Goal: Information Seeking & Learning: Learn about a topic

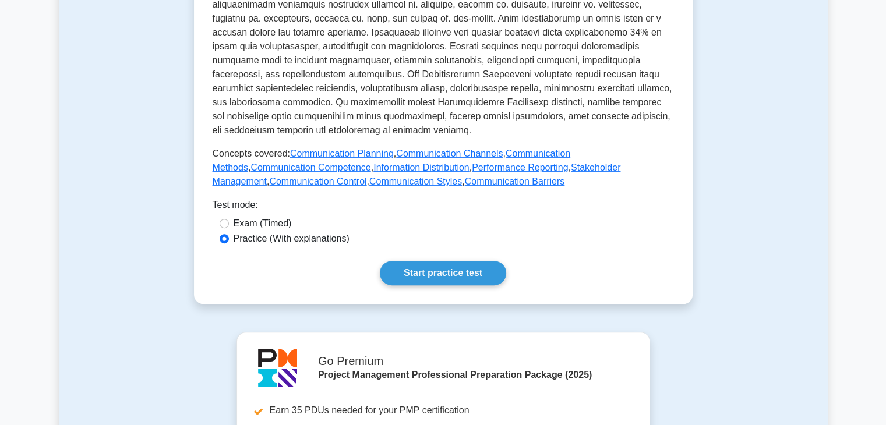
scroll to position [536, 0]
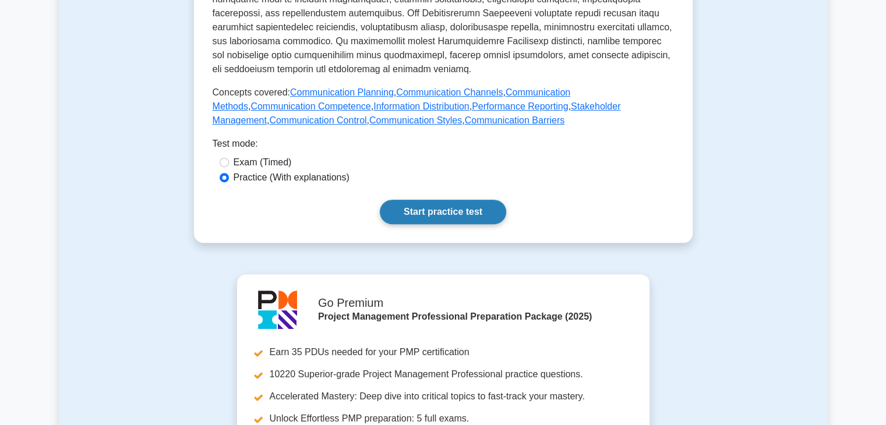
click at [438, 202] on link "Start practice test" at bounding box center [443, 212] width 126 height 24
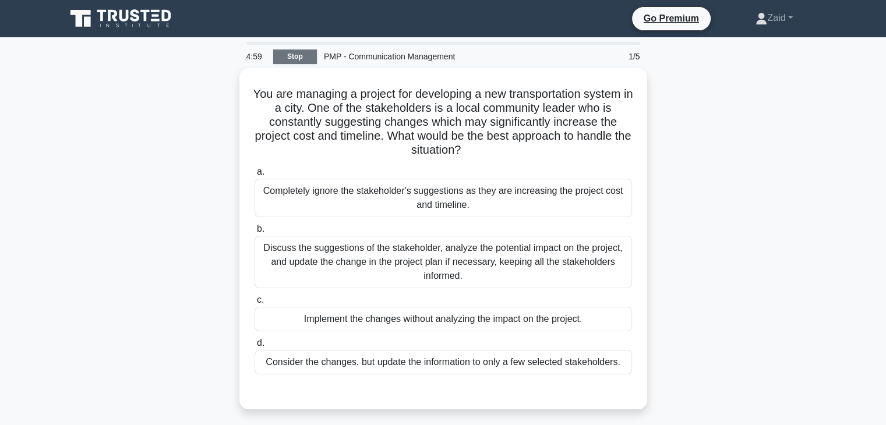
click at [302, 59] on link "Stop" at bounding box center [295, 57] width 44 height 15
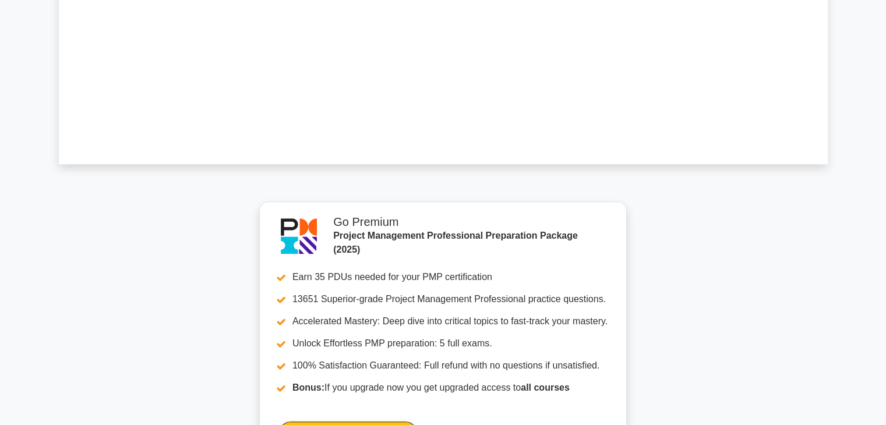
scroll to position [1005, 0]
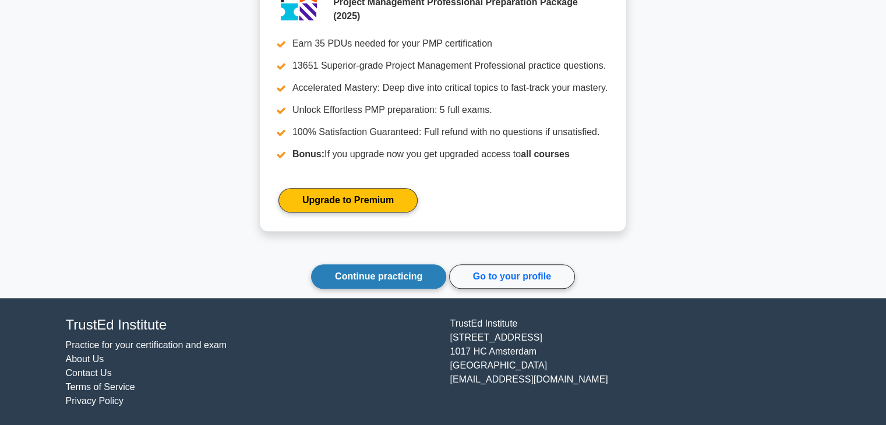
click at [415, 285] on link "Continue practicing" at bounding box center [378, 276] width 135 height 24
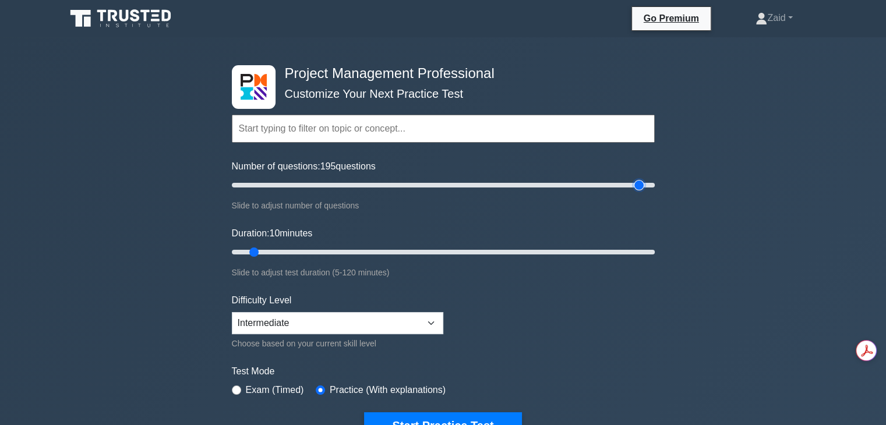
click at [636, 182] on input "Number of questions: 195 questions" at bounding box center [443, 185] width 423 height 14
click at [625, 185] on input "Number of questions: 190 questions" at bounding box center [443, 185] width 423 height 14
click at [620, 185] on input "Number of questions: 185 questions" at bounding box center [443, 185] width 423 height 14
click at [613, 186] on input "Number of questions: 185 questions" at bounding box center [443, 185] width 423 height 14
type input "180"
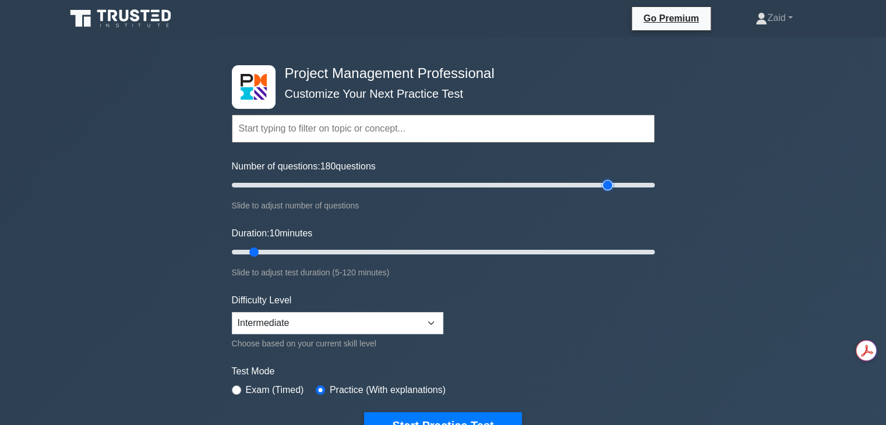
click at [608, 186] on input "Number of questions: 180 questions" at bounding box center [443, 185] width 423 height 14
type input "120"
click at [652, 250] on input "Duration: 120 minutes" at bounding box center [443, 252] width 423 height 14
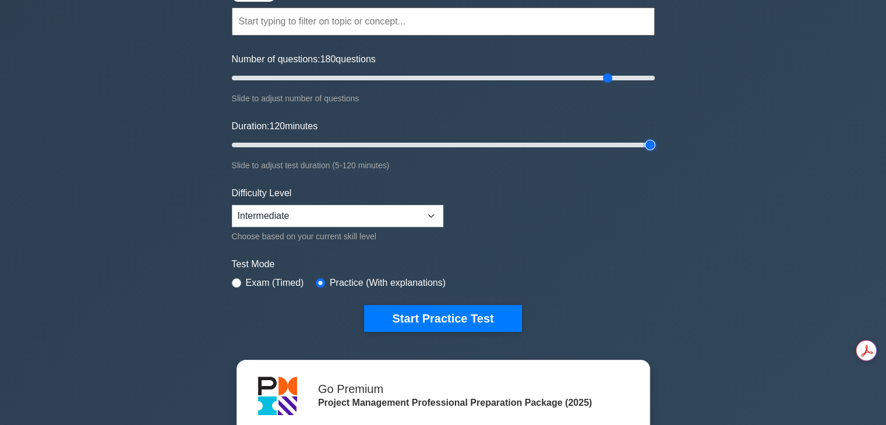
scroll to position [111, 0]
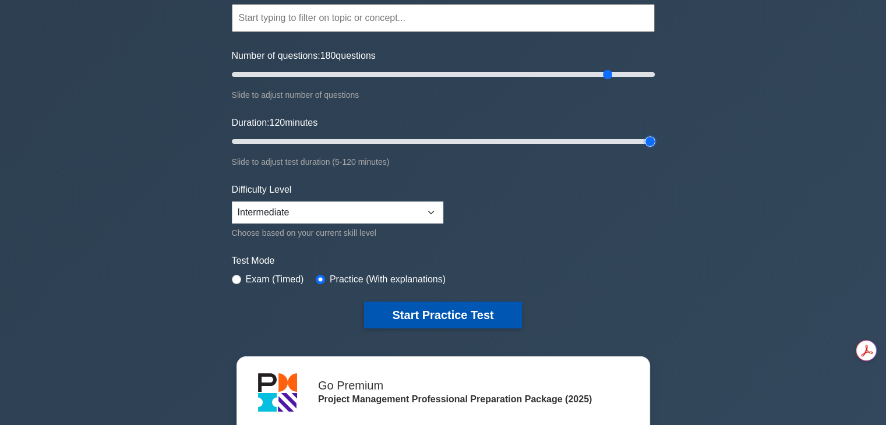
drag, startPoint x: 524, startPoint y: 311, endPoint x: 482, endPoint y: 313, distance: 41.4
click at [482, 313] on div "Start Practice Test" at bounding box center [443, 315] width 423 height 27
click at [482, 313] on button "Start Practice Test" at bounding box center [442, 315] width 157 height 27
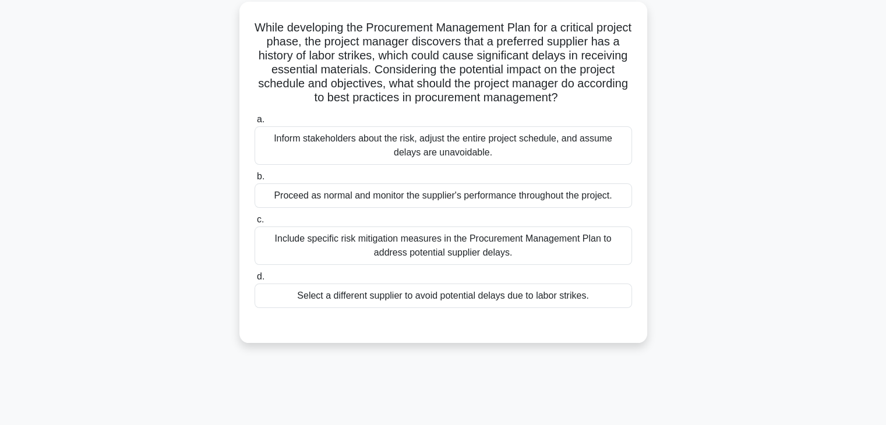
scroll to position [67, 0]
